Goal: Task Accomplishment & Management: Use online tool/utility

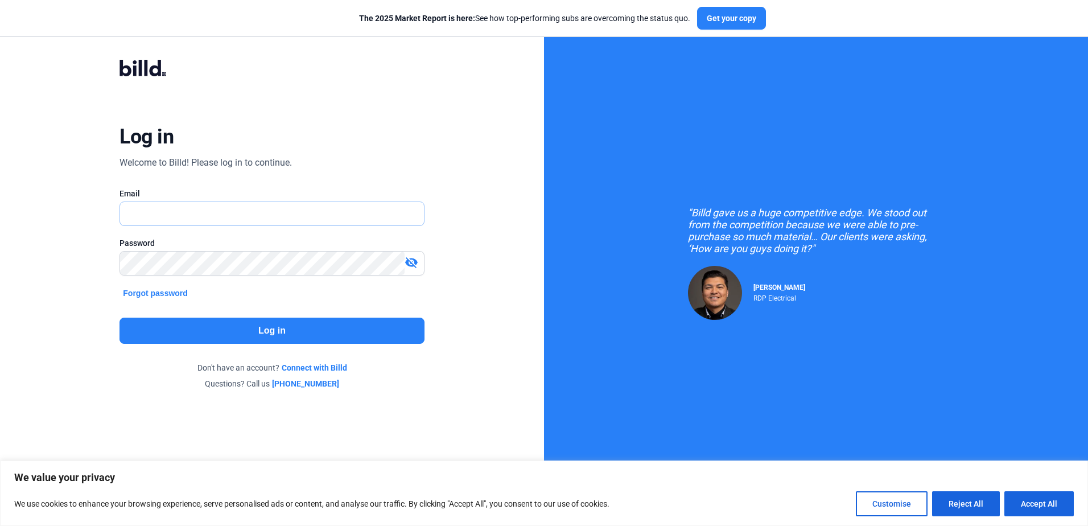
type input "[PERSON_NAME][EMAIL_ADDRESS][DOMAIN_NAME]"
click at [263, 337] on button "Log in" at bounding box center [271, 331] width 304 height 26
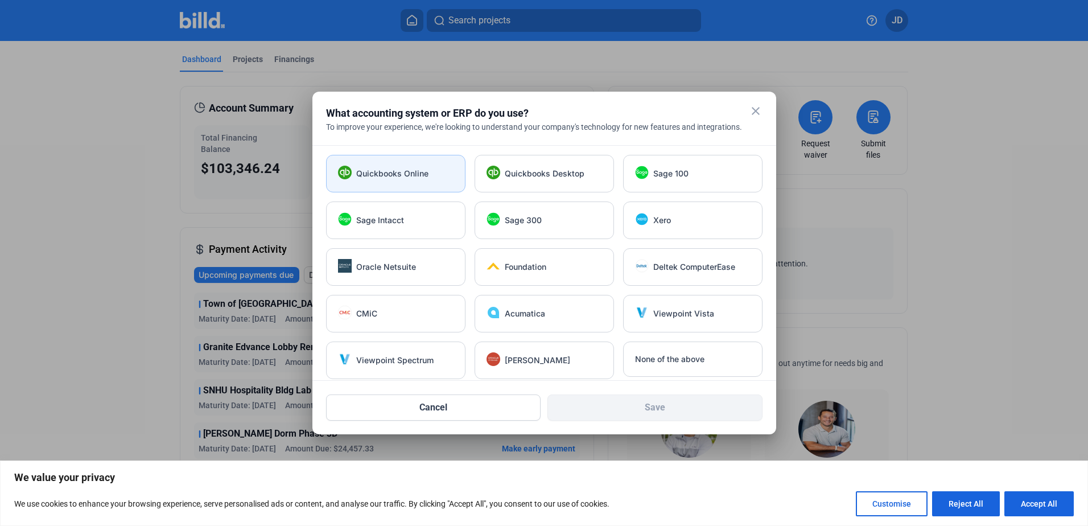
click at [414, 176] on span "Quickbooks Online" at bounding box center [392, 173] width 72 height 11
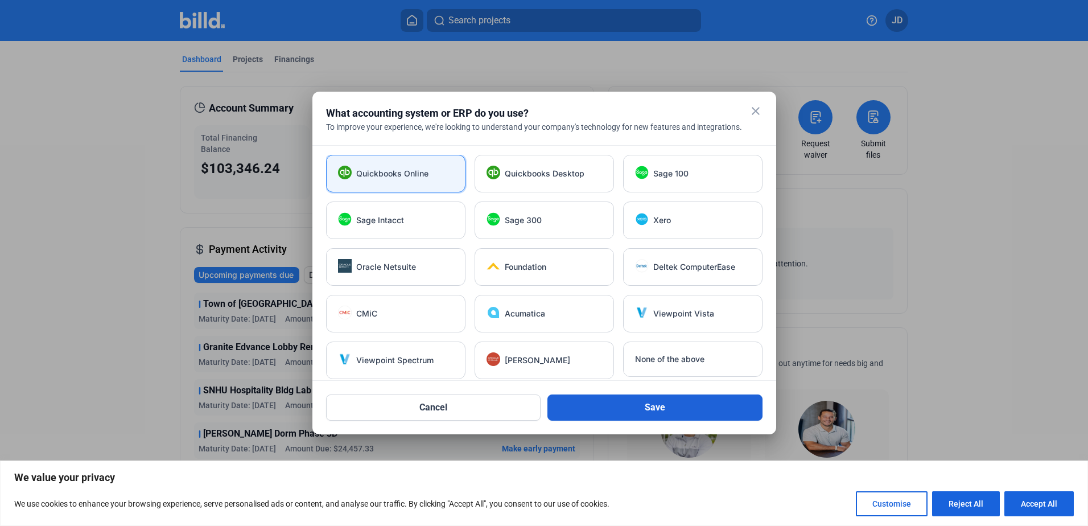
click at [647, 405] on button "Save" at bounding box center [654, 407] width 215 height 26
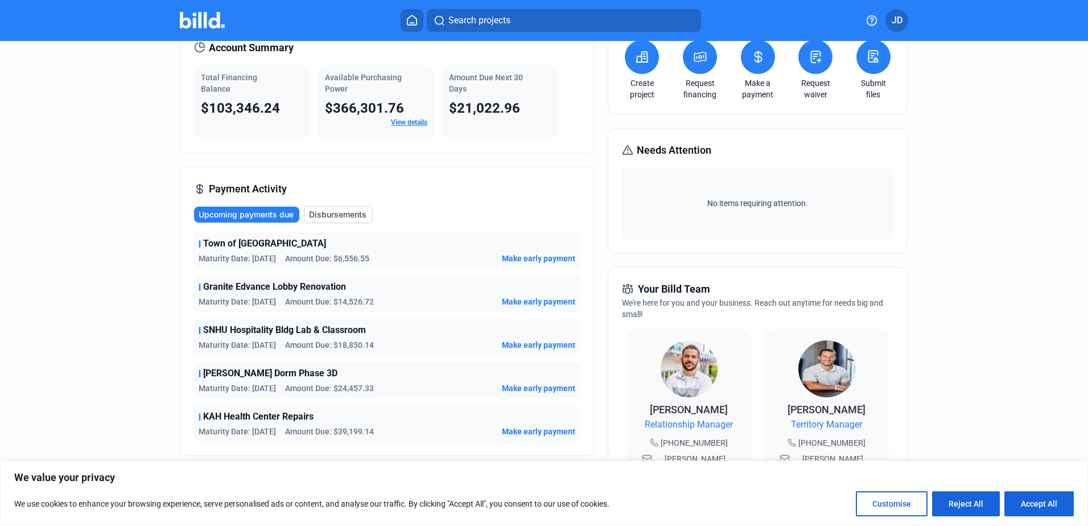
scroll to position [114, 0]
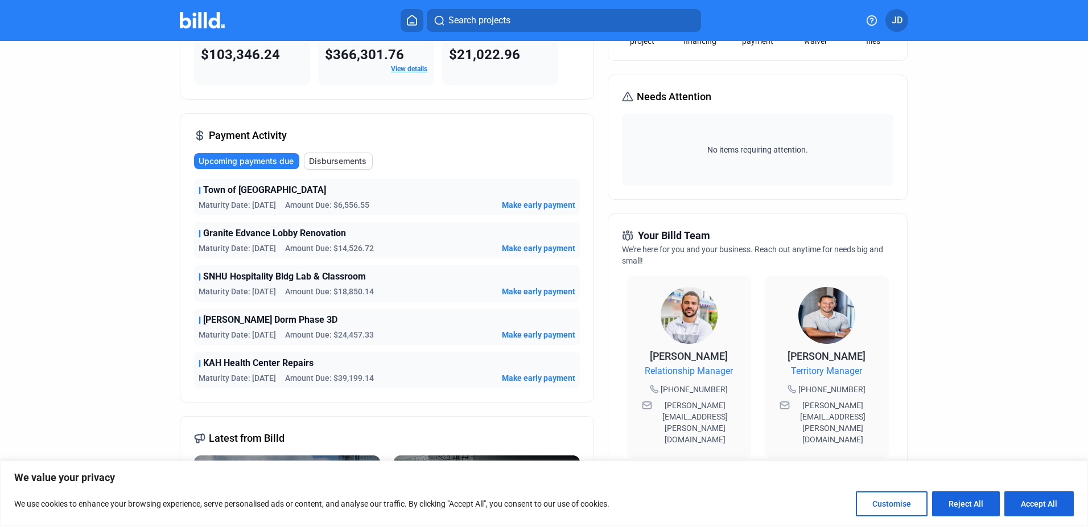
click at [903, 18] on button "JD" at bounding box center [896, 20] width 23 height 23
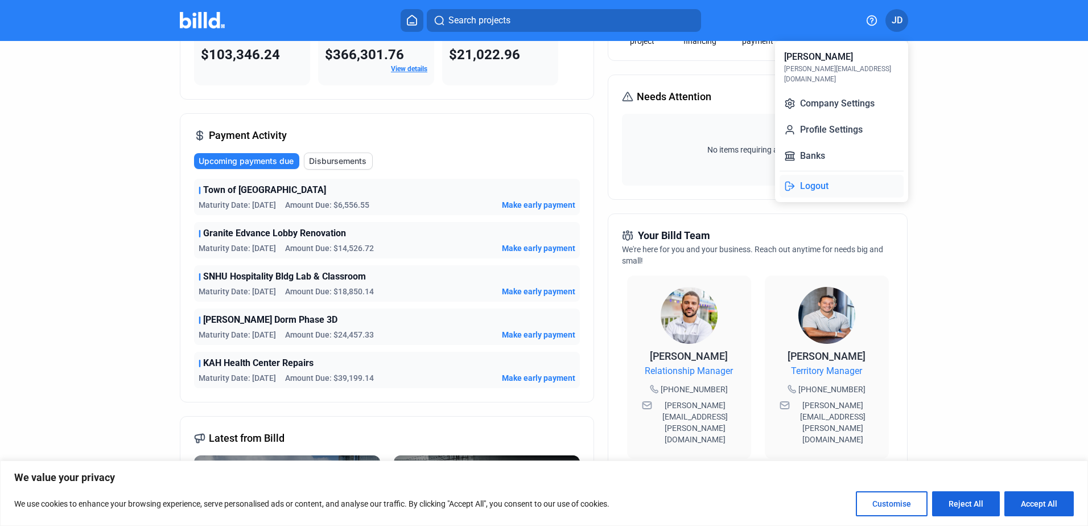
click at [824, 178] on button "Logout" at bounding box center [842, 186] width 124 height 23
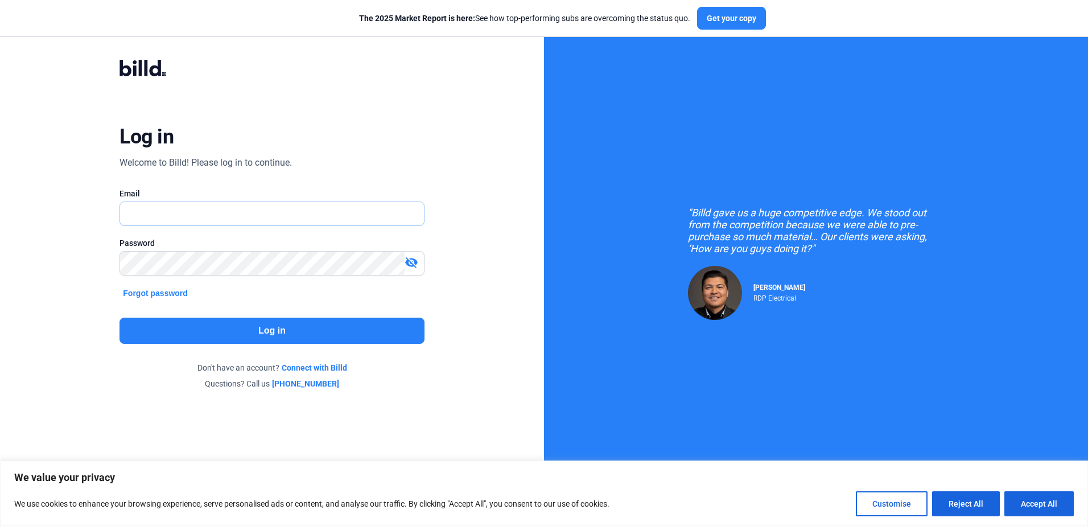
type input "[PERSON_NAME][EMAIL_ADDRESS][DOMAIN_NAME]"
